Goal: Task Accomplishment & Management: Use online tool/utility

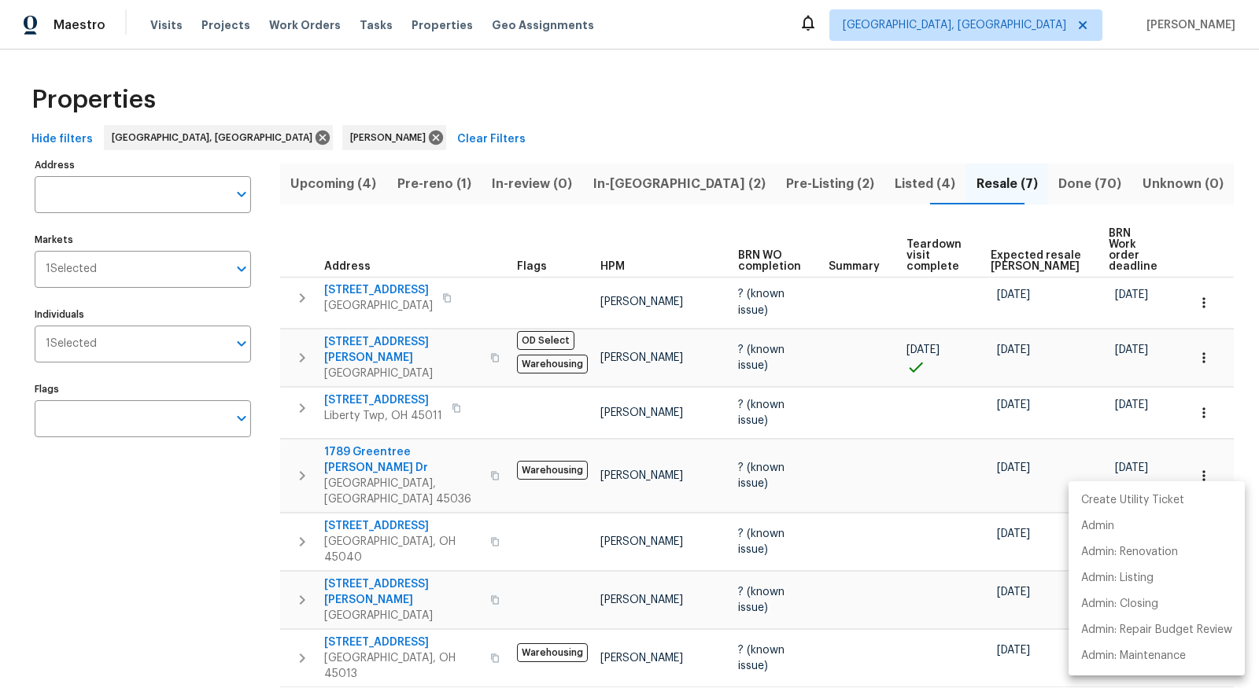
click at [464, 175] on div at bounding box center [629, 344] width 1259 height 688
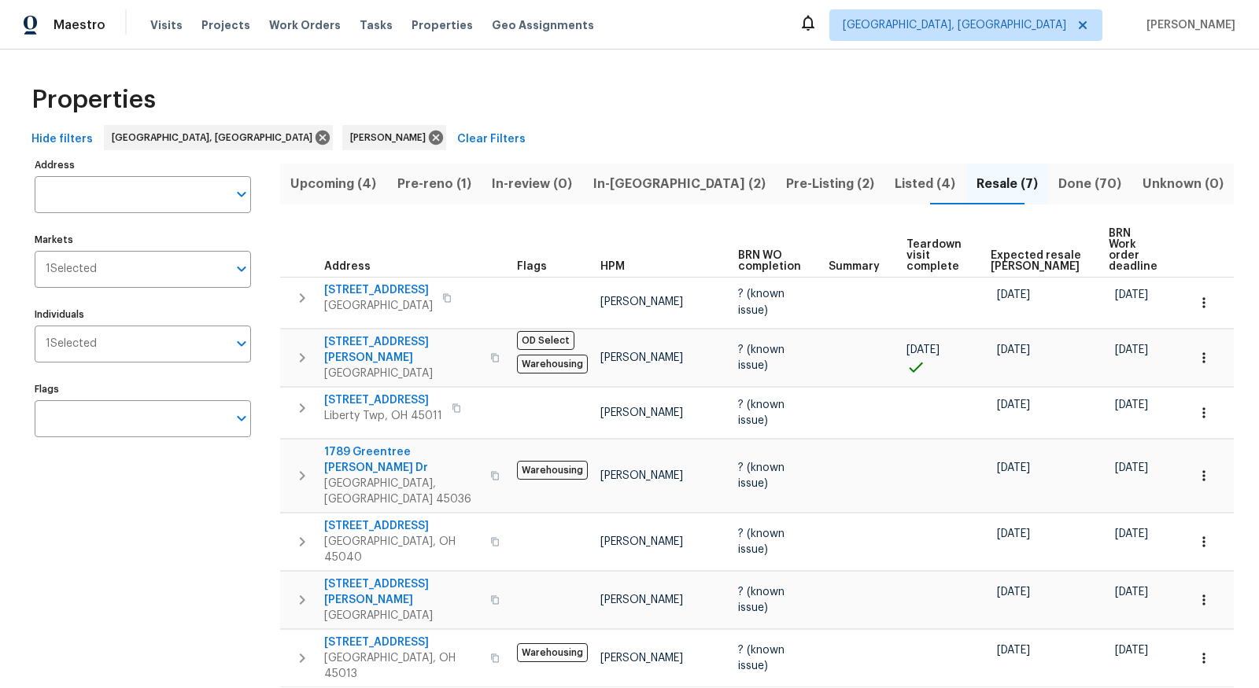
click at [460, 182] on span "Pre-reno (1)" at bounding box center [434, 184] width 76 height 22
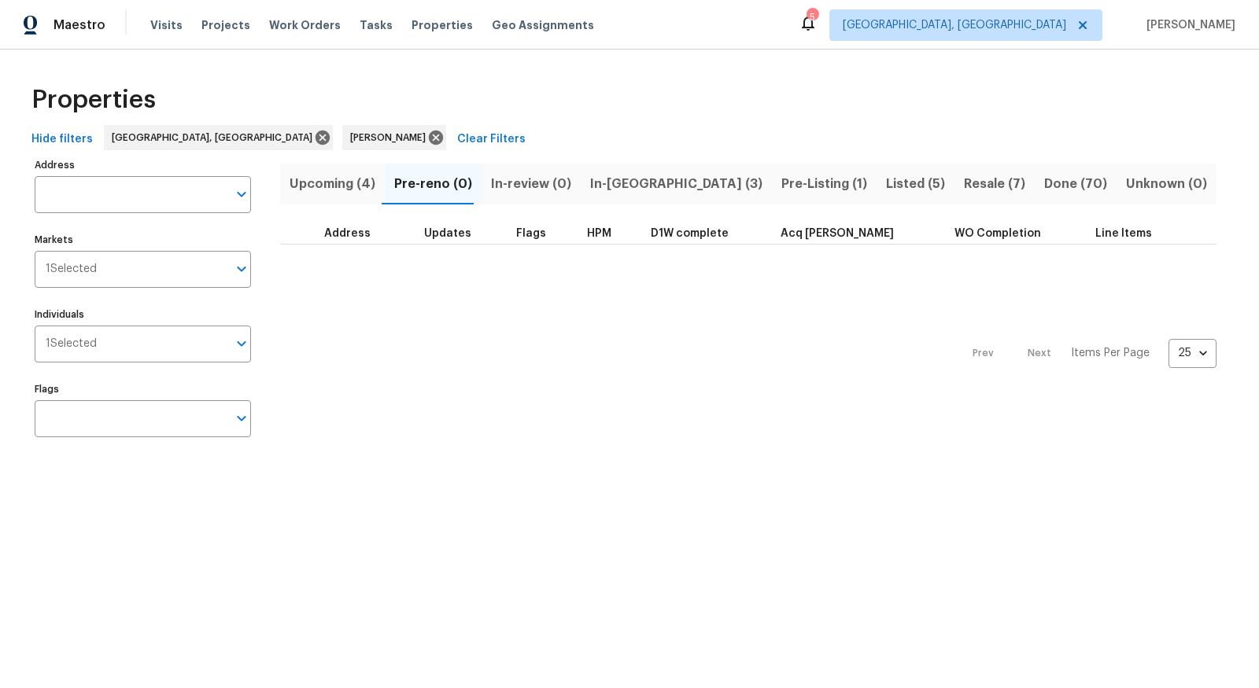
click at [613, 186] on span "In-[GEOGRAPHIC_DATA] (3)" at bounding box center [676, 184] width 172 height 22
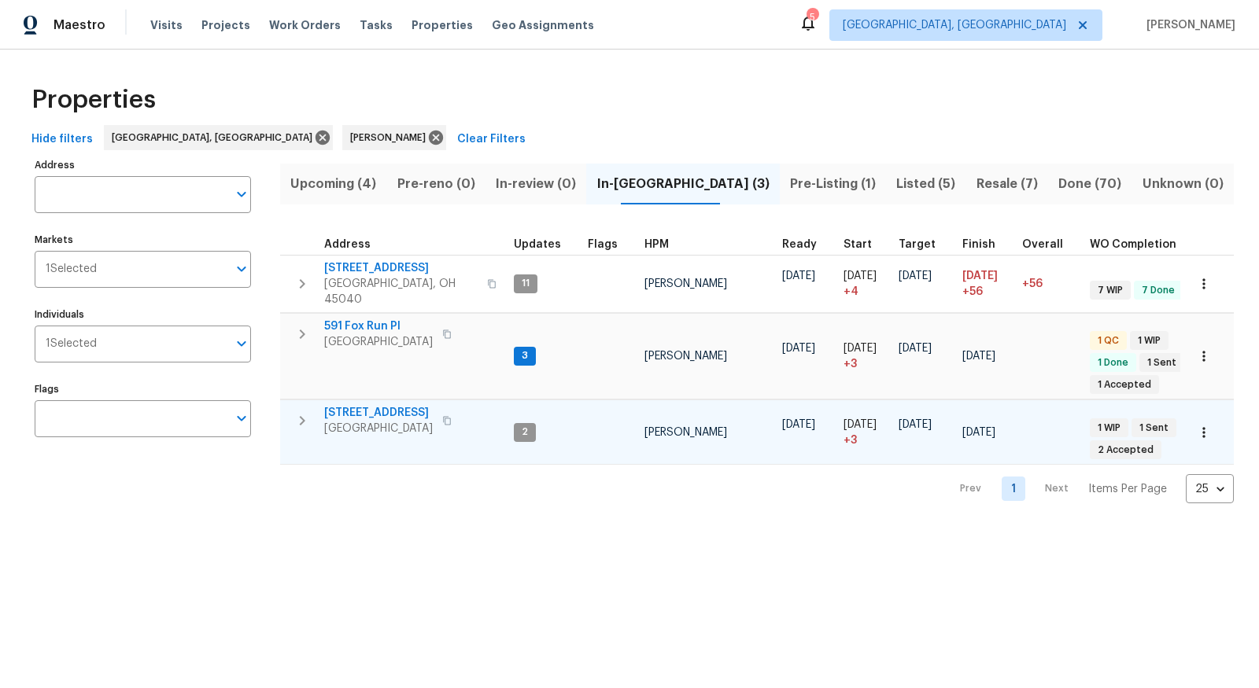
click at [360, 421] on span "Cincinnati, OH 45251" at bounding box center [378, 429] width 109 height 16
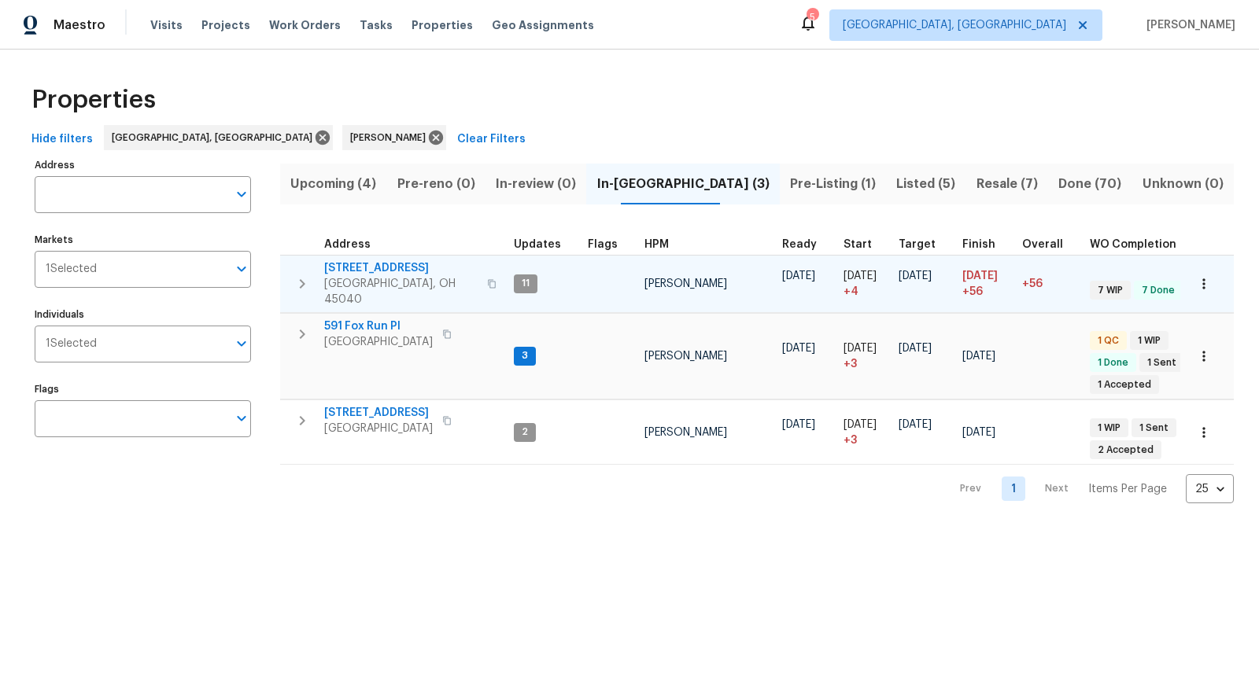
click at [375, 264] on span "5375 Wandering Way" at bounding box center [400, 268] width 153 height 16
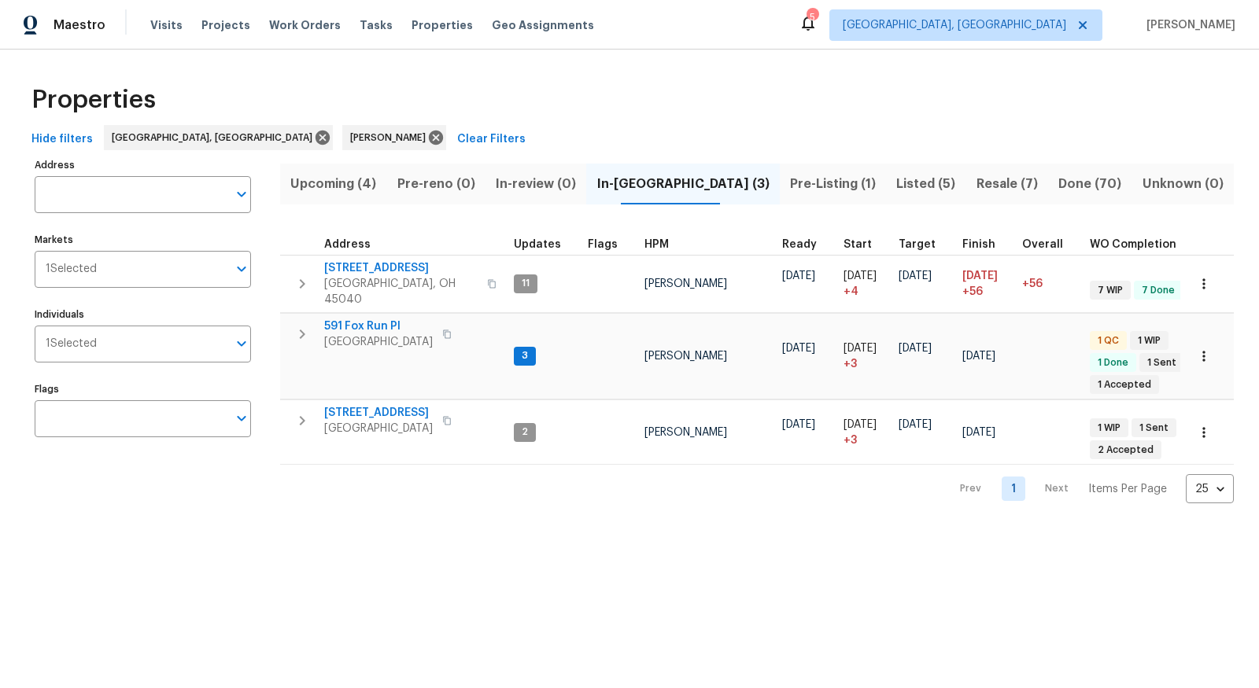
click at [976, 185] on span "Resale (7)" at bounding box center [1007, 184] width 63 height 22
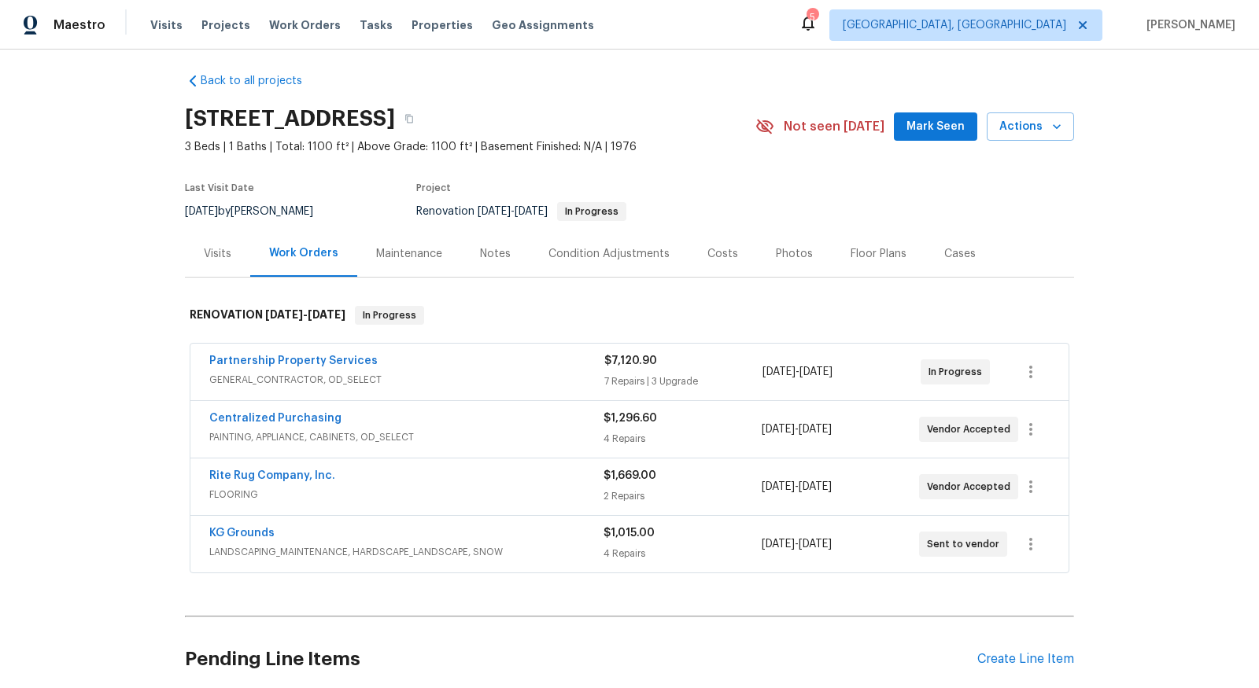
scroll to position [10, 0]
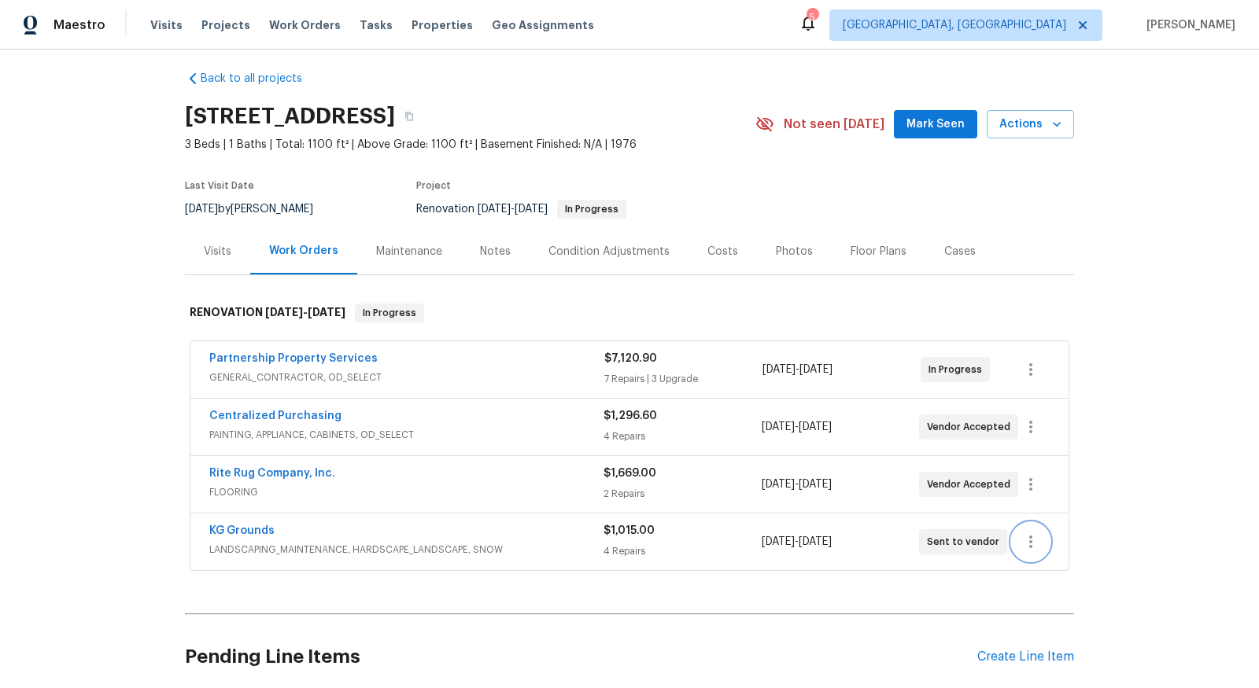
click at [1029, 539] on icon "button" at bounding box center [1030, 542] width 3 height 13
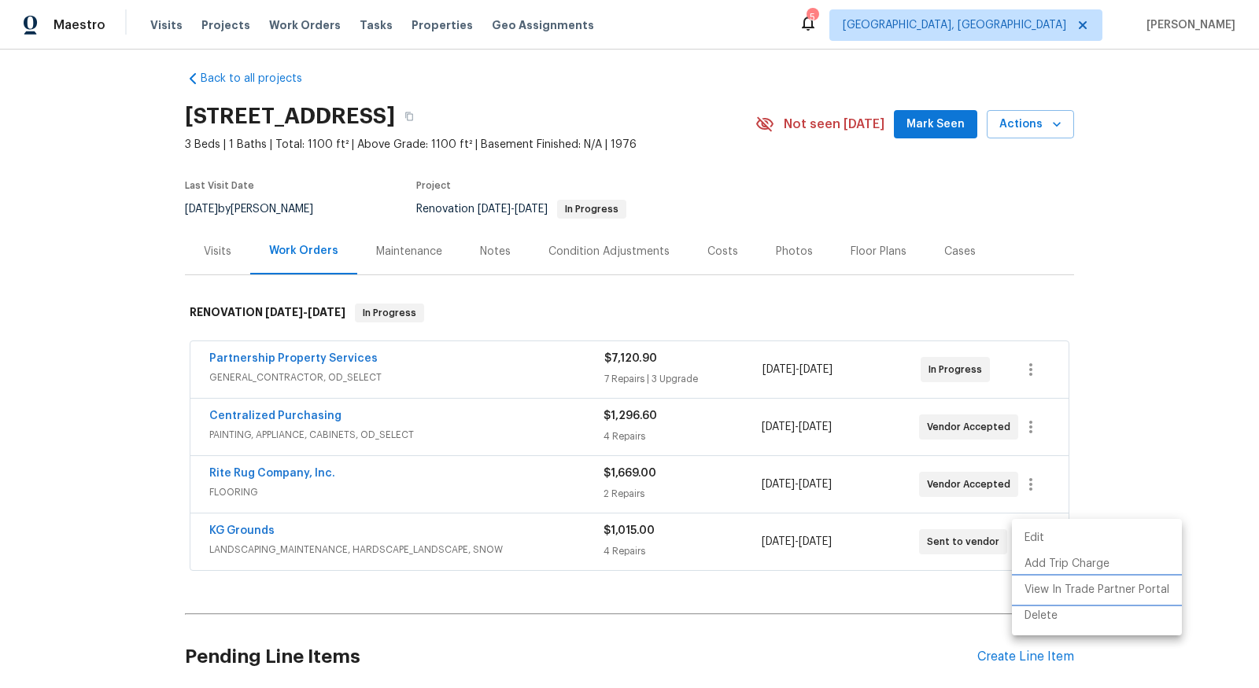
click at [1060, 580] on li "View In Trade Partner Portal" at bounding box center [1097, 591] width 170 height 26
click at [1029, 484] on div at bounding box center [629, 344] width 1259 height 688
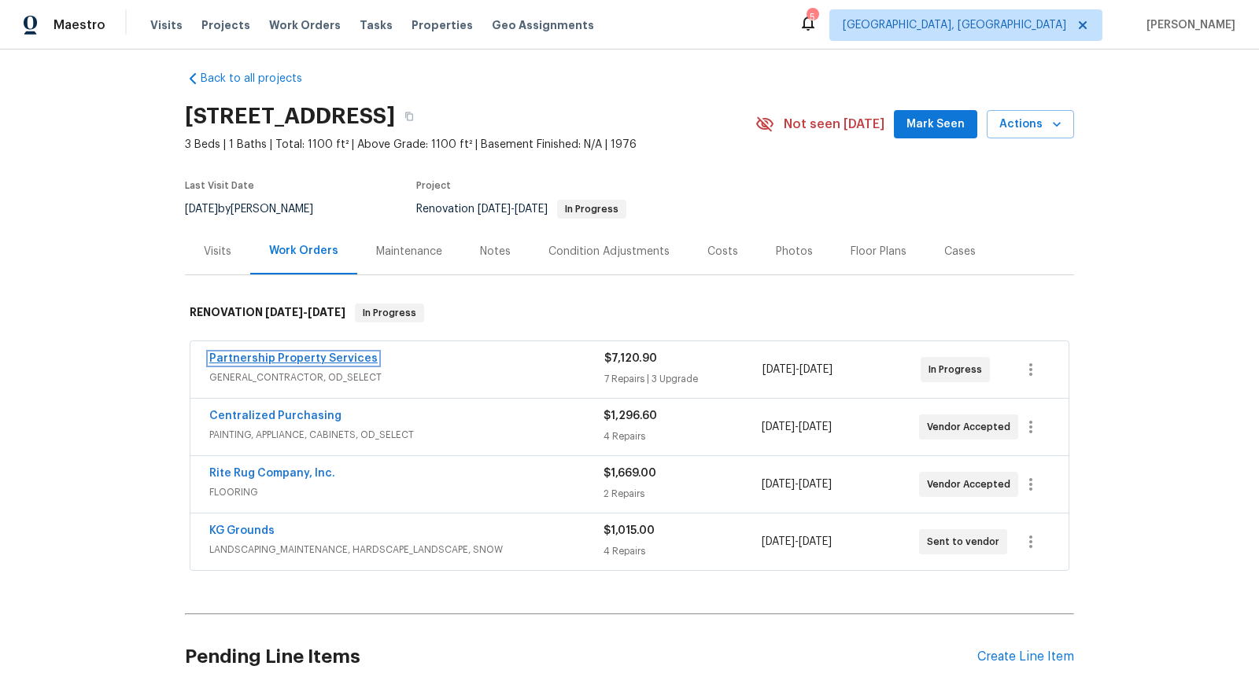
click at [334, 353] on link "Partnership Property Services" at bounding box center [293, 358] width 168 height 11
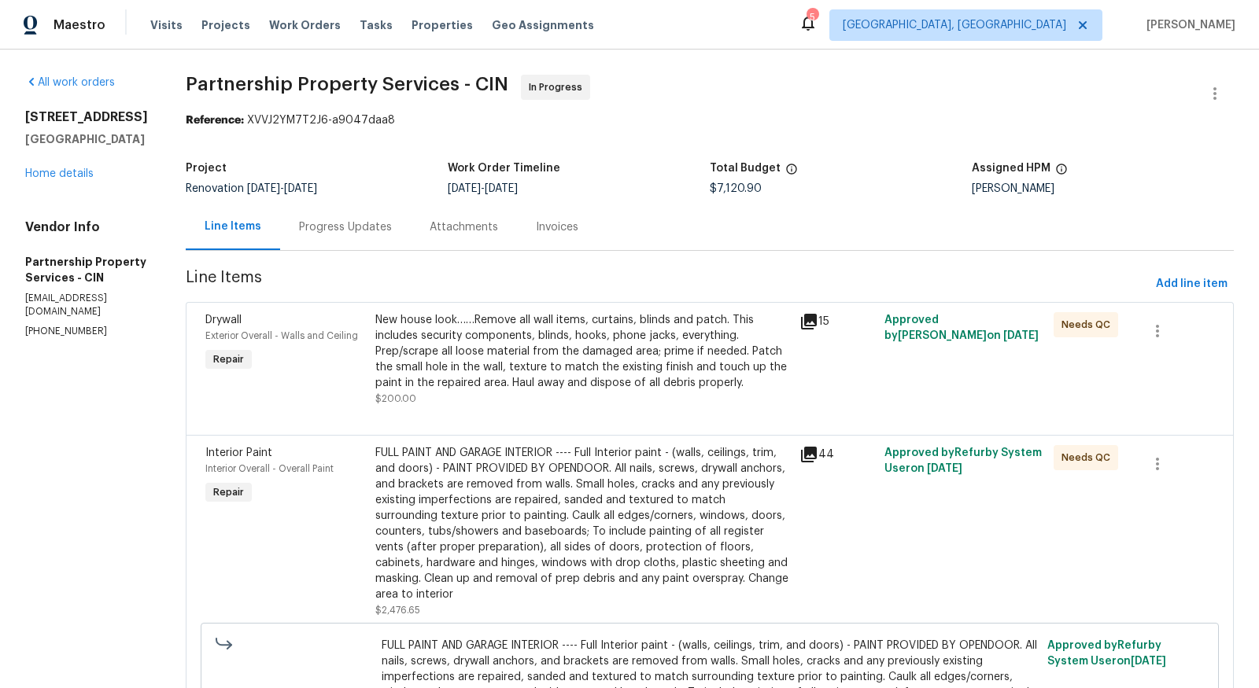
click at [392, 228] on div "Progress Updates" at bounding box center [345, 228] width 93 height 16
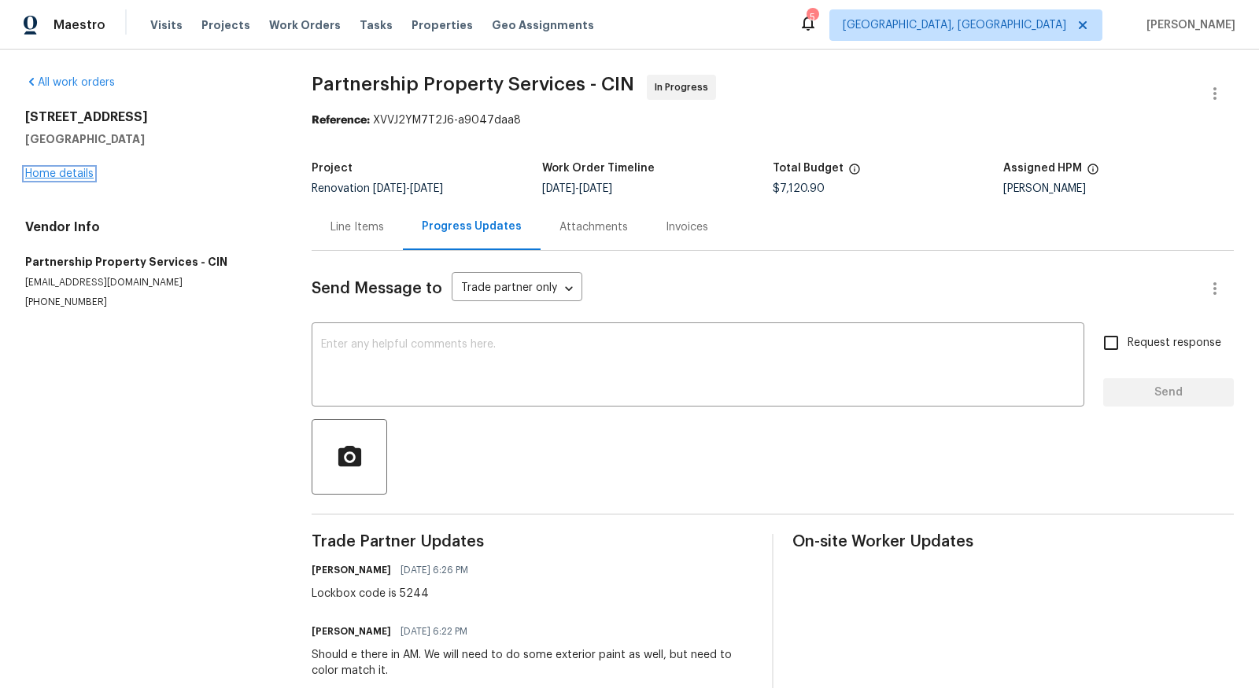
click at [83, 168] on link "Home details" at bounding box center [59, 173] width 68 height 11
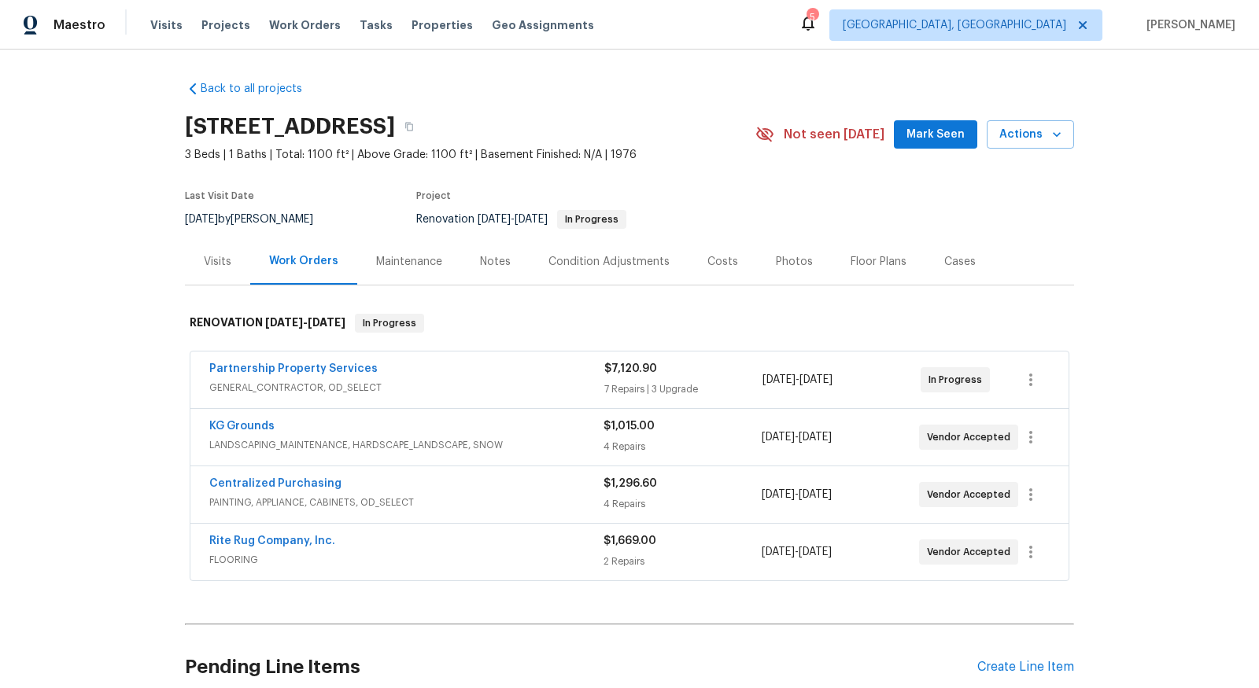
click at [398, 254] on div "Maintenance" at bounding box center [409, 262] width 66 height 16
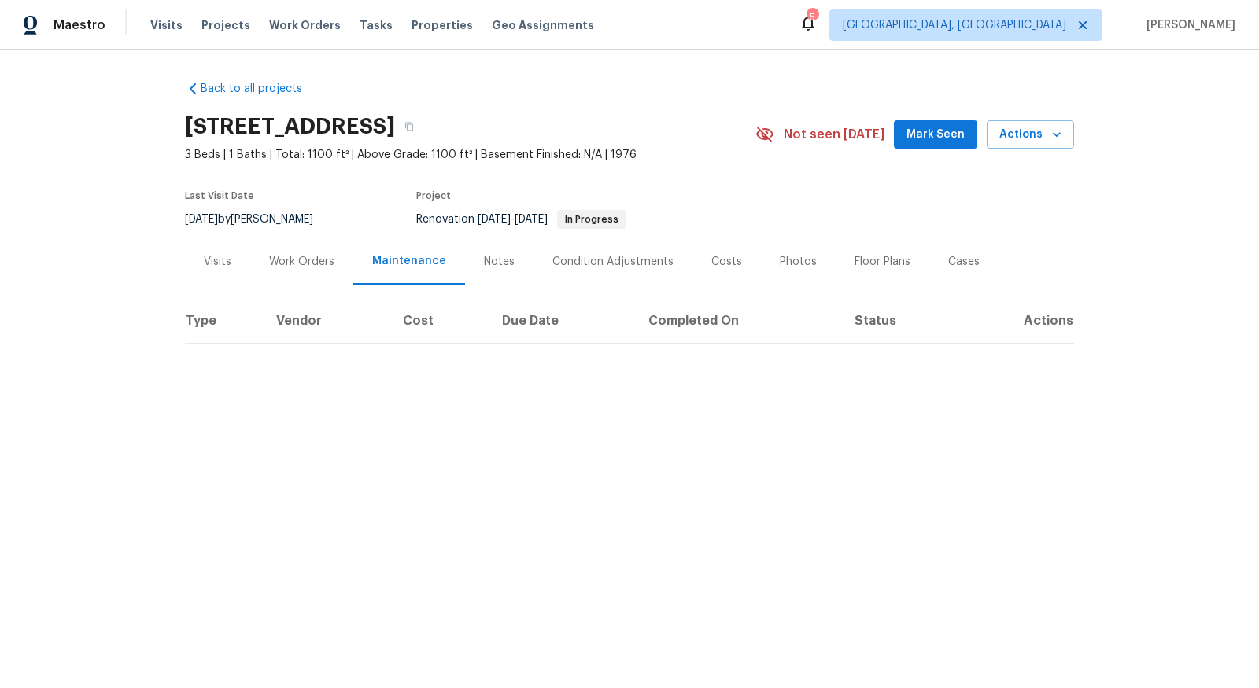
click at [503, 263] on div "Notes" at bounding box center [499, 262] width 31 height 16
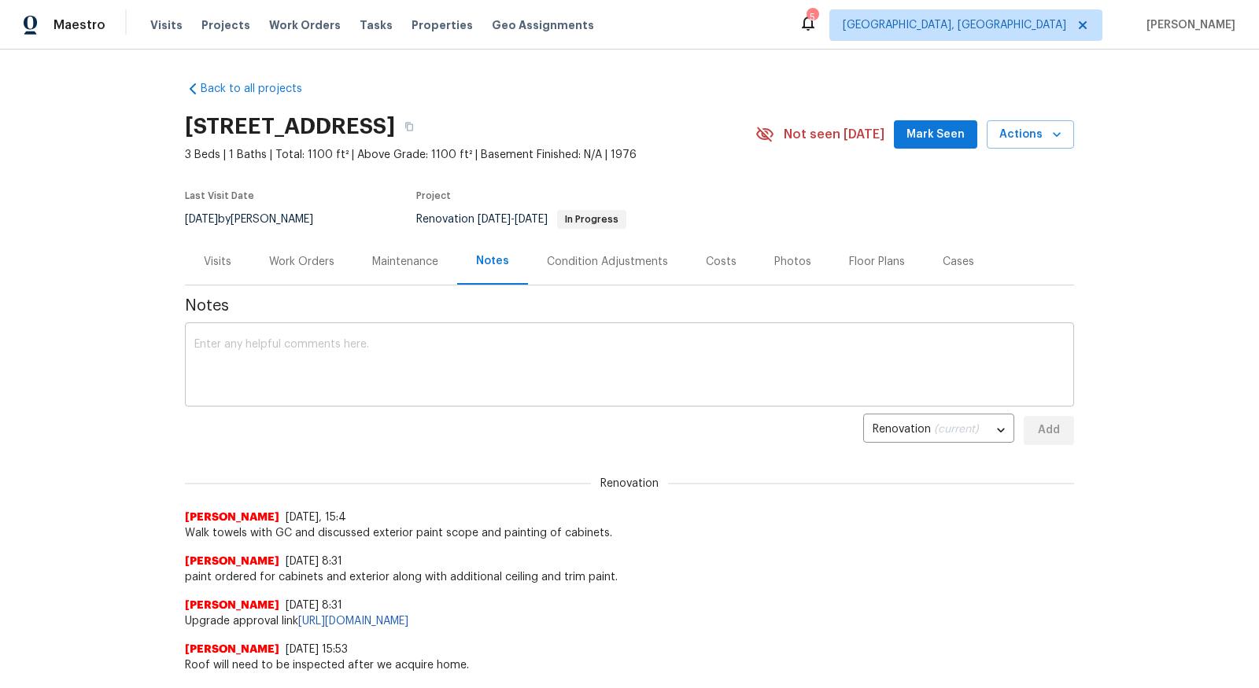
click at [448, 349] on textarea at bounding box center [629, 366] width 870 height 55
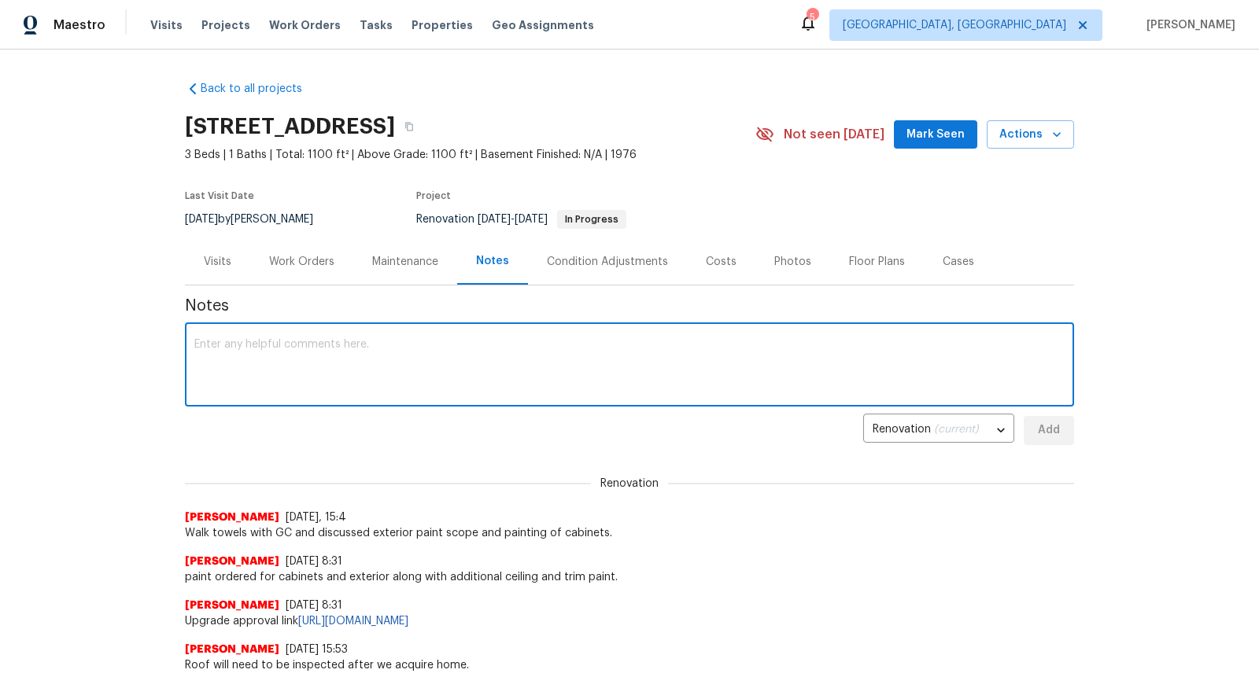
click at [381, 373] on textarea at bounding box center [629, 366] width 870 height 55
type textarea "I"
click at [418, 393] on textarea at bounding box center [629, 366] width 870 height 55
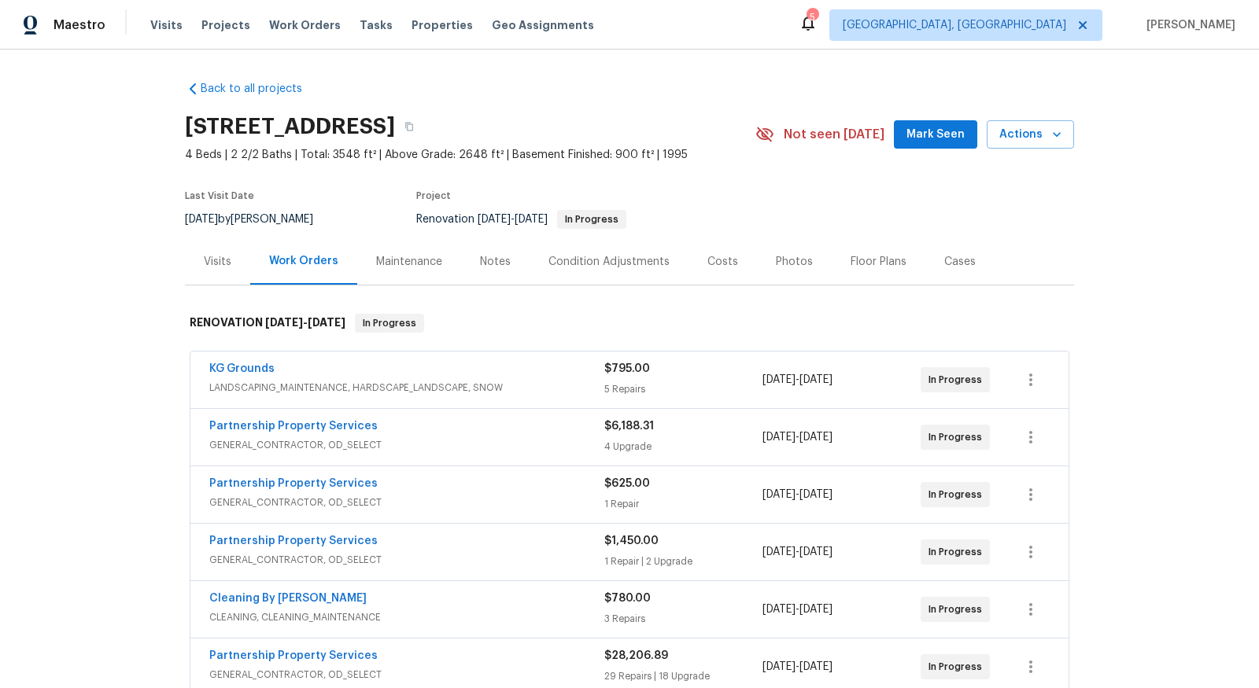
click at [504, 260] on div "Notes" at bounding box center [495, 262] width 31 height 16
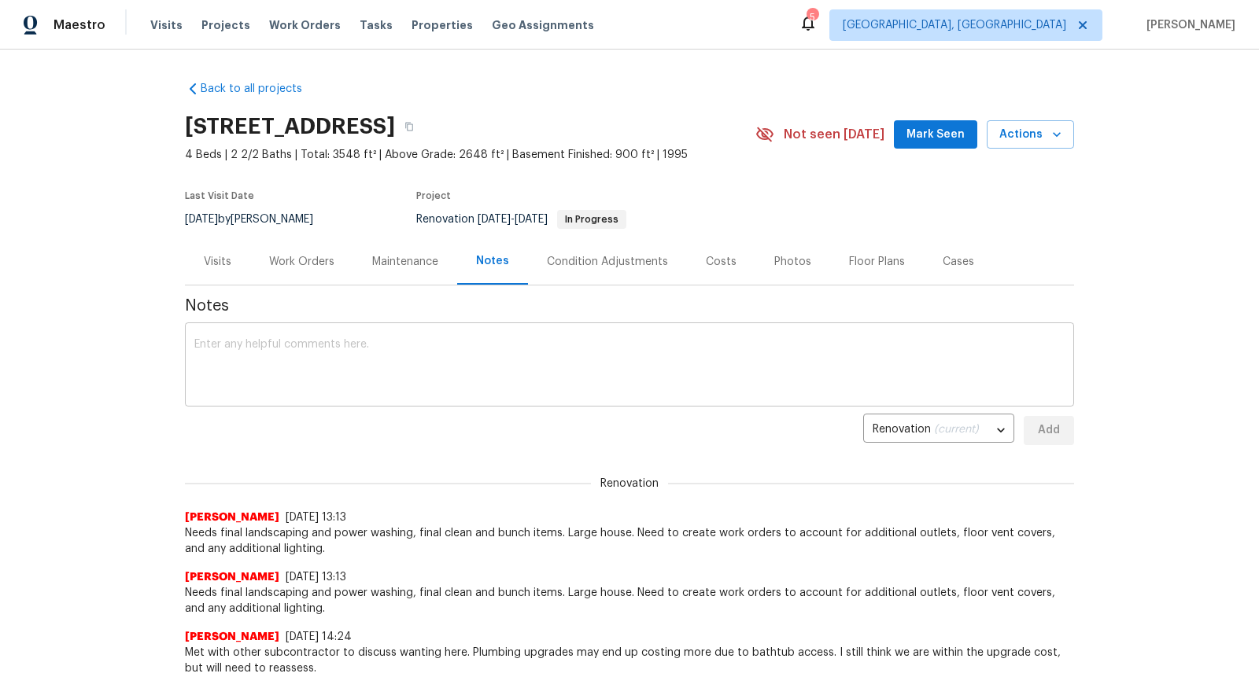
click at [437, 346] on textarea at bounding box center [629, 366] width 870 height 55
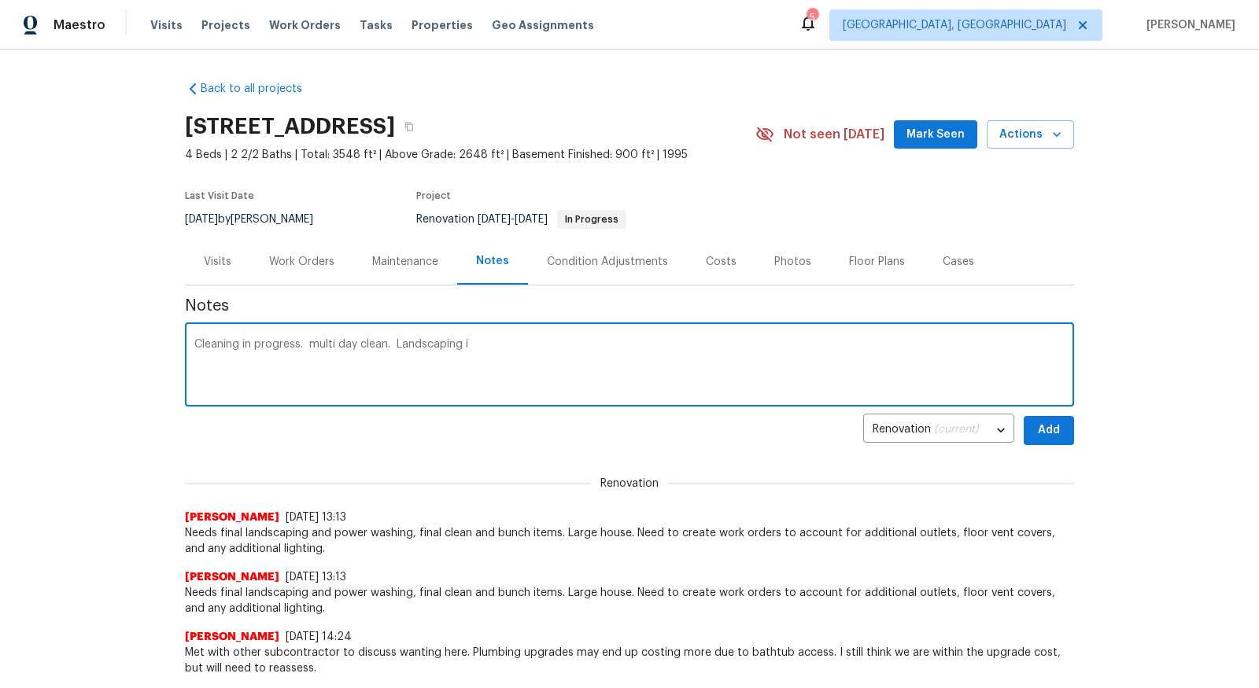
click at [400, 344] on textarea "Cleaning in progress. multi day clean. Landscaping i" at bounding box center [629, 366] width 870 height 55
click at [500, 348] on textarea "Cleaning in progress. multi day clean. final Landscaping i" at bounding box center [629, 366] width 870 height 55
type textarea "Cleaning in progress. multi day clean. final Landscaping in progress"
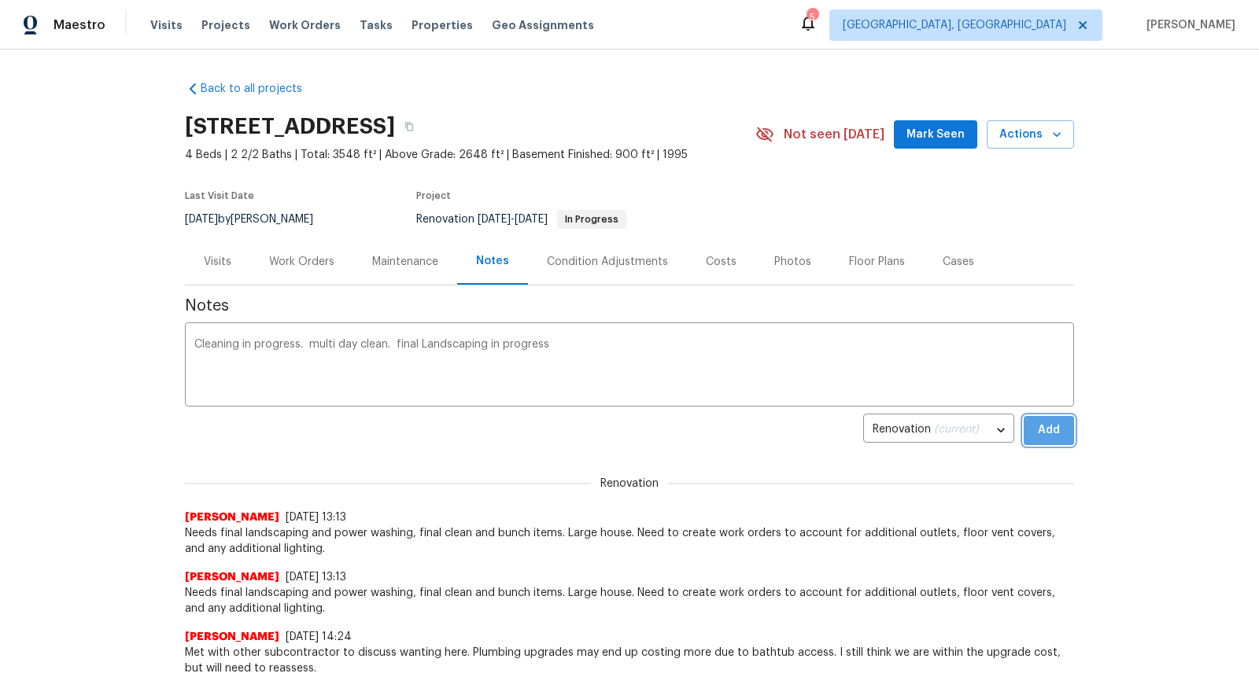
click at [1060, 430] on span "Add" at bounding box center [1048, 431] width 25 height 20
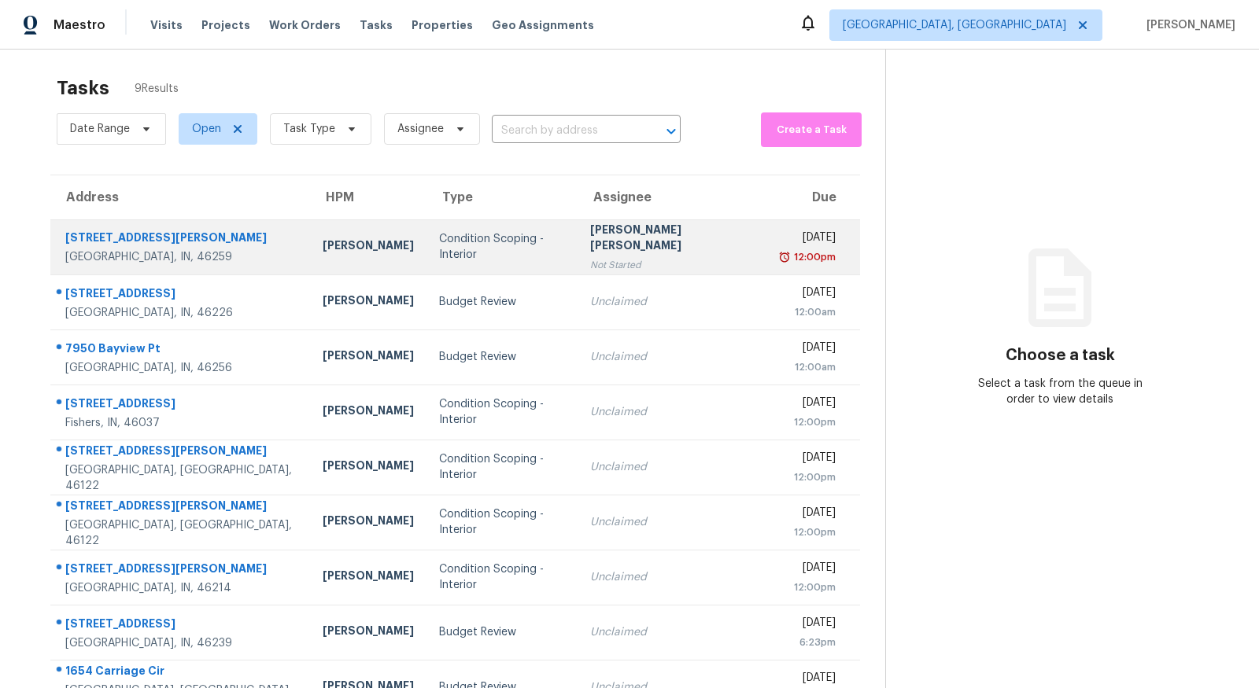
scroll to position [6, 0]
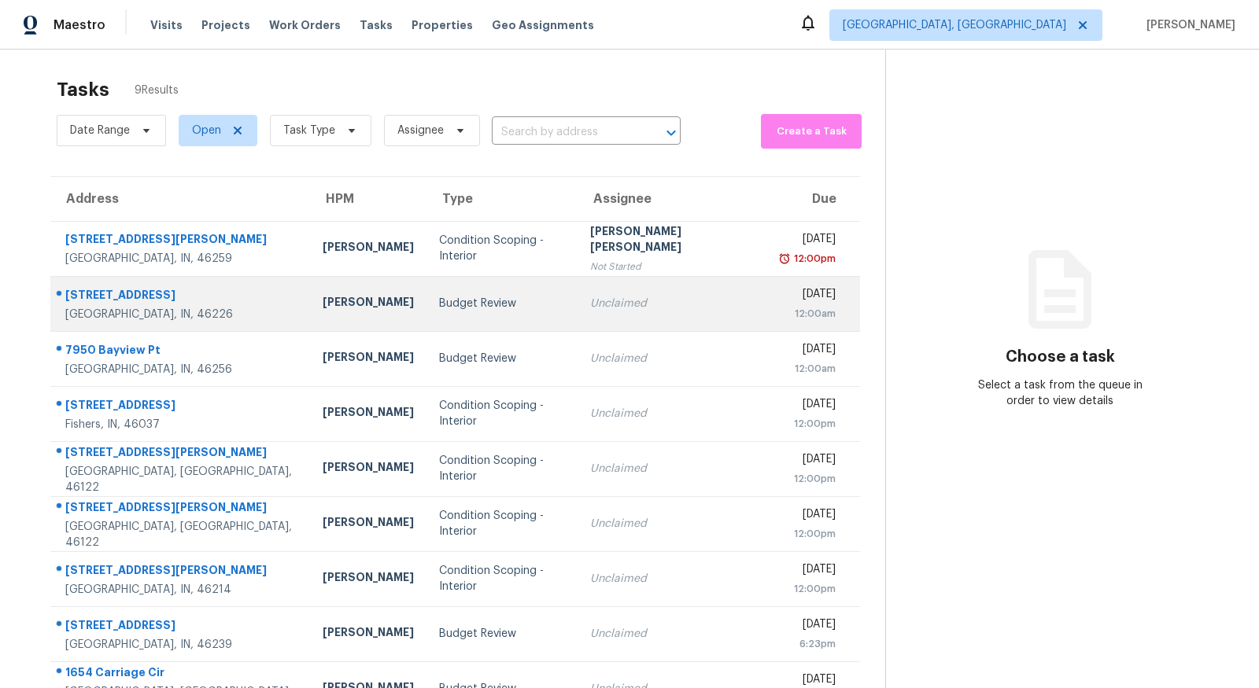
click at [426, 293] on td "Budget Review" at bounding box center [501, 303] width 151 height 55
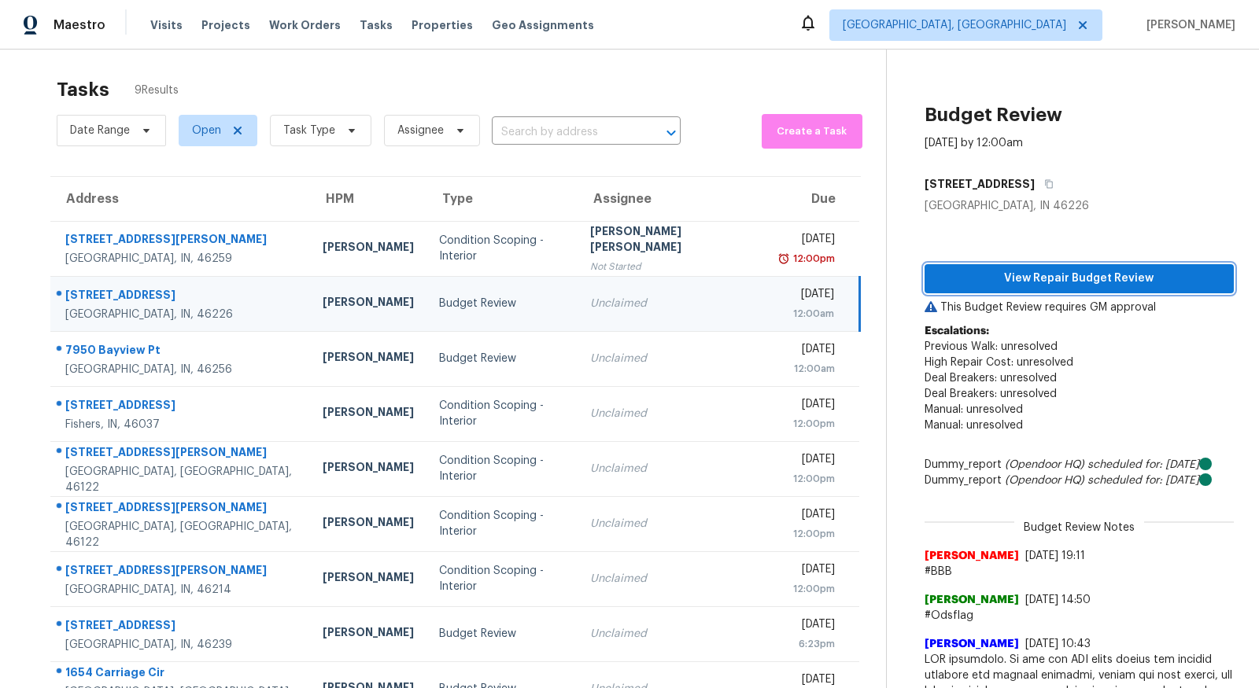
click at [947, 271] on span "View Repair Budget Review" at bounding box center [1079, 279] width 284 height 20
click at [1076, 277] on span "View Repair Budget Review" at bounding box center [1079, 279] width 284 height 20
